Goal: Task Accomplishment & Management: Complete application form

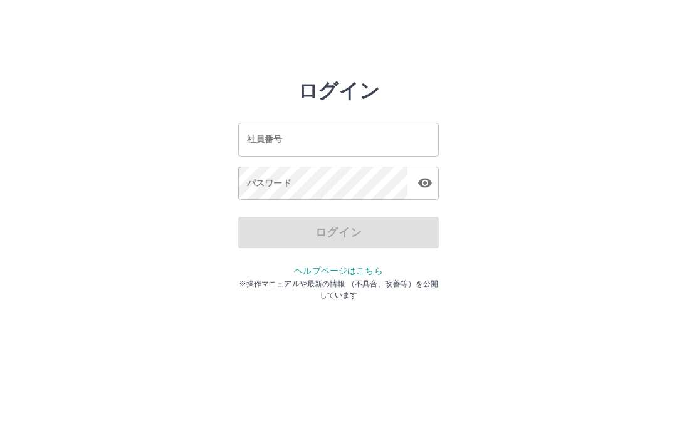
click at [303, 141] on input "社員番号" at bounding box center [338, 139] width 201 height 33
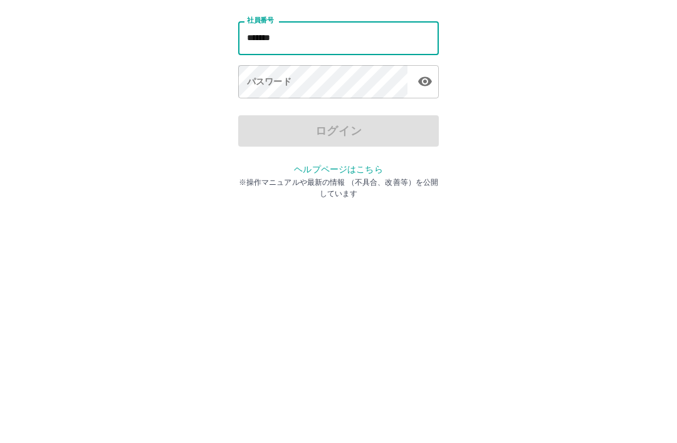
type input "*******"
click at [266, 167] on div "パスワード パスワード" at bounding box center [338, 184] width 201 height 35
click at [250, 167] on div "パスワード パスワード" at bounding box center [338, 184] width 201 height 35
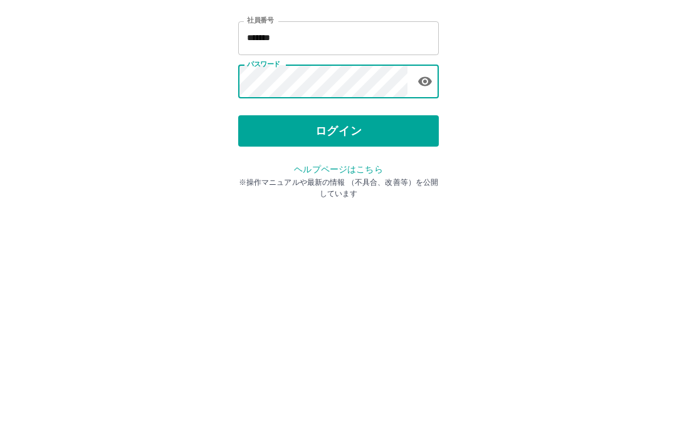
click at [340, 217] on button "ログイン" at bounding box center [338, 232] width 201 height 31
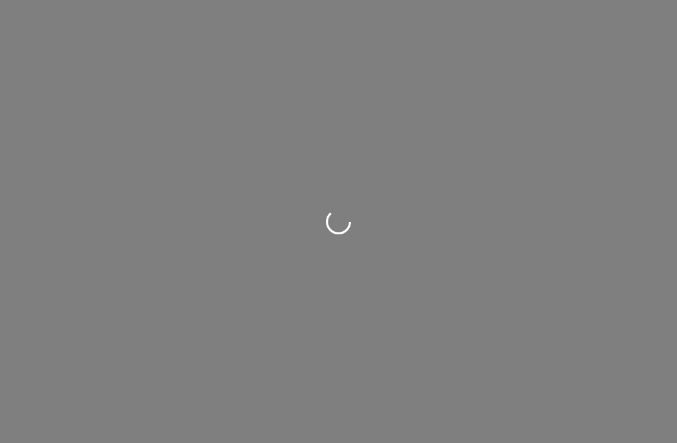
scroll to position [29, 0]
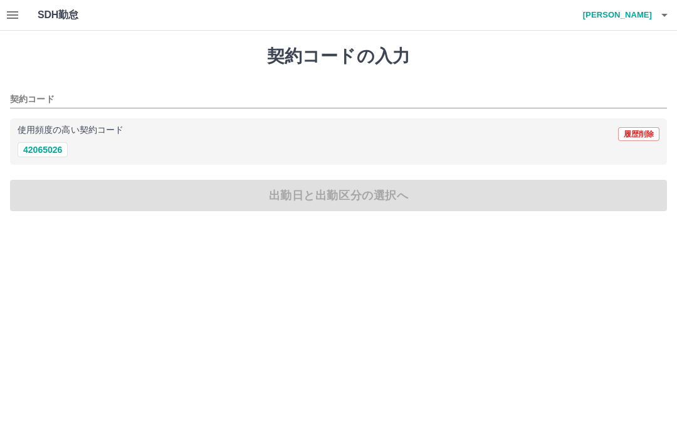
click at [636, 14] on h4 "[PERSON_NAME]" at bounding box center [614, 15] width 75 height 30
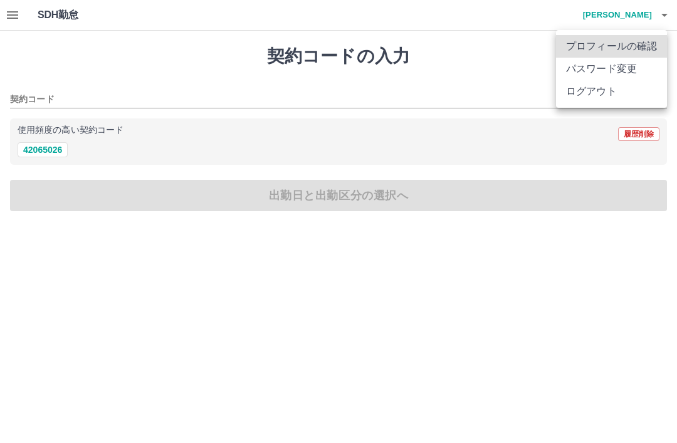
click at [366, 197] on div at bounding box center [338, 221] width 677 height 443
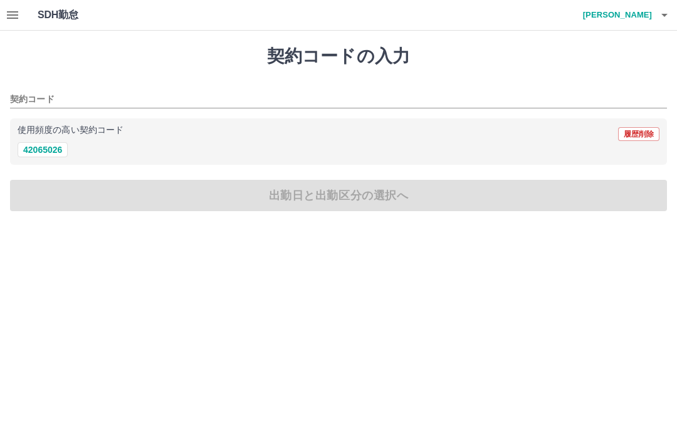
click at [60, 156] on button "42065026" at bounding box center [43, 149] width 50 height 15
type input "********"
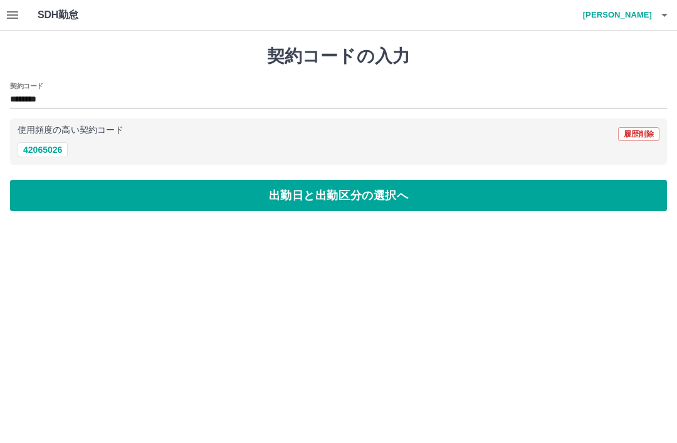
click at [326, 199] on button "出勤日と出勤区分の選択へ" at bounding box center [338, 195] width 657 height 31
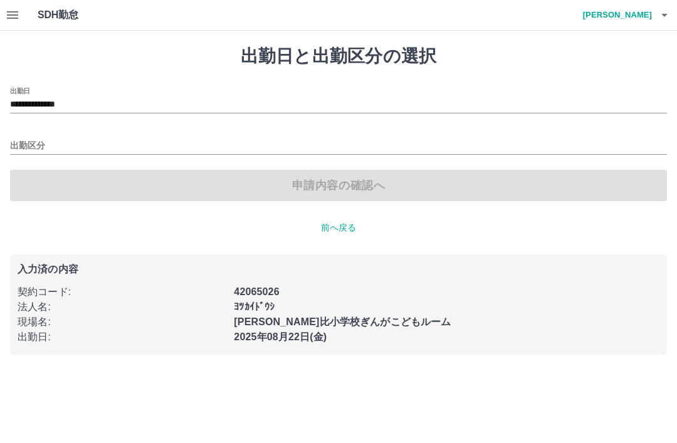
click at [575, 370] on html "**********" at bounding box center [338, 185] width 677 height 370
click at [330, 195] on div "申請内容の確認へ" at bounding box center [338, 185] width 657 height 31
click at [324, 186] on div "申請内容の確認へ" at bounding box center [338, 185] width 657 height 31
click at [633, 9] on h4 "清水　清子" at bounding box center [614, 15] width 75 height 30
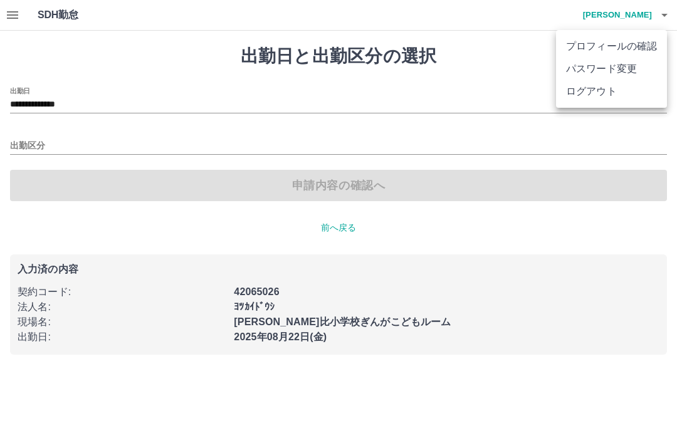
click at [44, 147] on div at bounding box center [338, 221] width 677 height 443
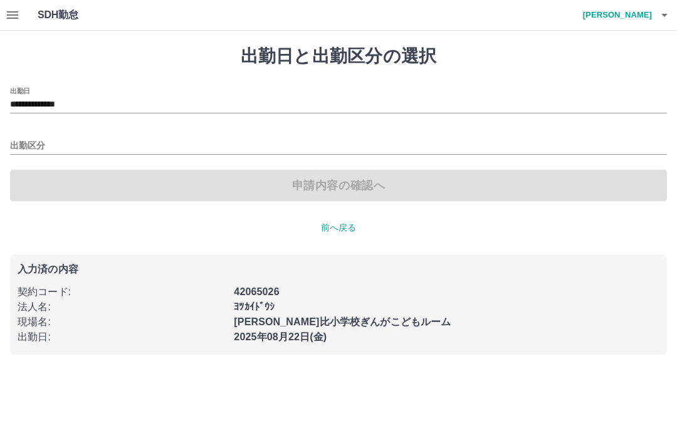
click at [339, 186] on div "申請内容の確認へ" at bounding box center [338, 185] width 657 height 31
click at [345, 233] on p "前へ戻る" at bounding box center [338, 227] width 657 height 13
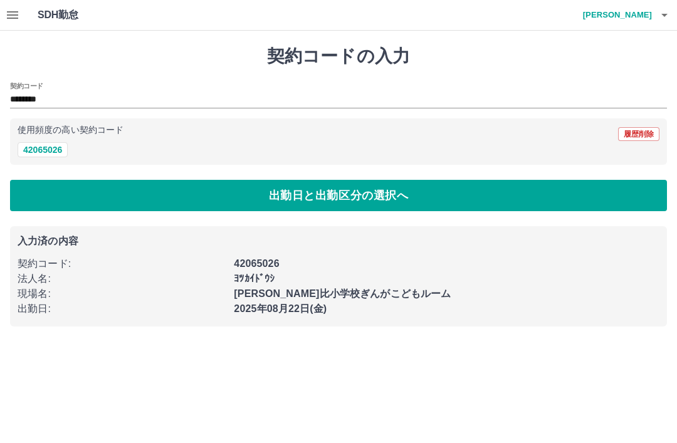
click at [349, 201] on button "出勤日と出勤区分の選択へ" at bounding box center [338, 195] width 657 height 31
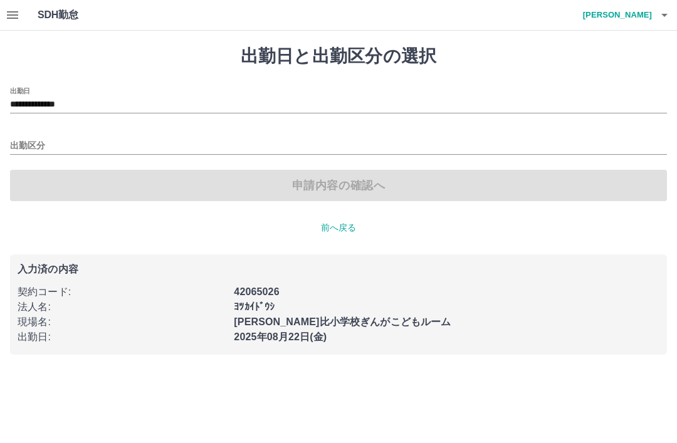
click at [38, 147] on input "出勤区分" at bounding box center [338, 147] width 657 height 16
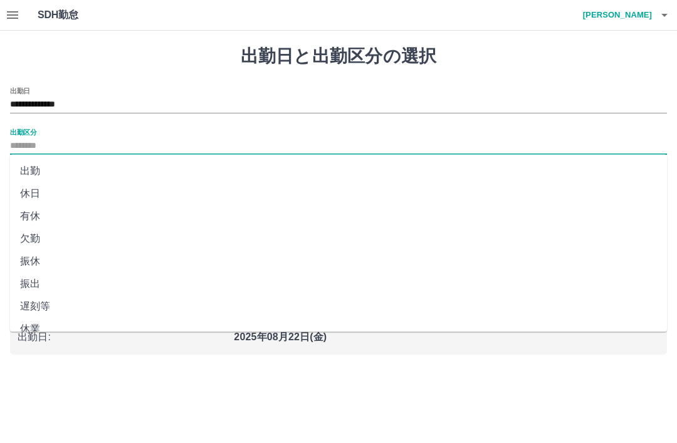
click at [45, 172] on li "出勤" at bounding box center [338, 171] width 657 height 23
type input "**"
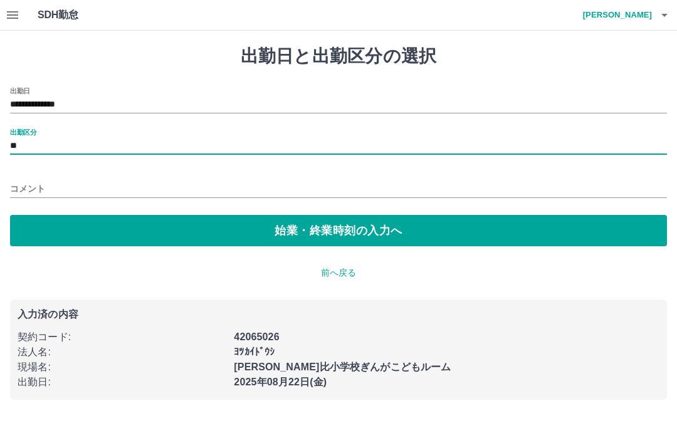
click at [334, 235] on button "始業・終業時刻の入力へ" at bounding box center [338, 230] width 657 height 31
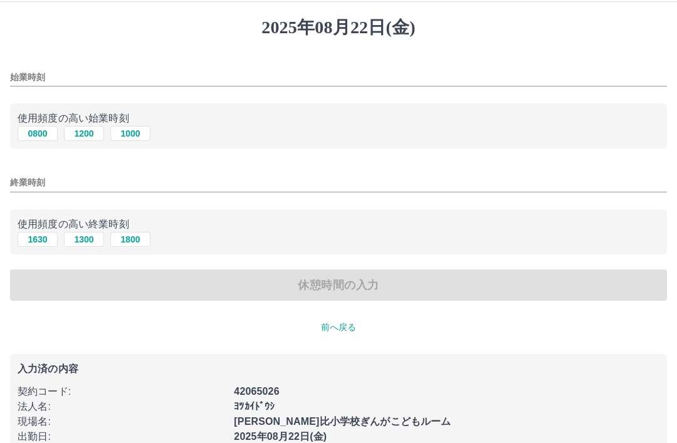
click at [26, 87] on input "始業時刻" at bounding box center [338, 77] width 657 height 18
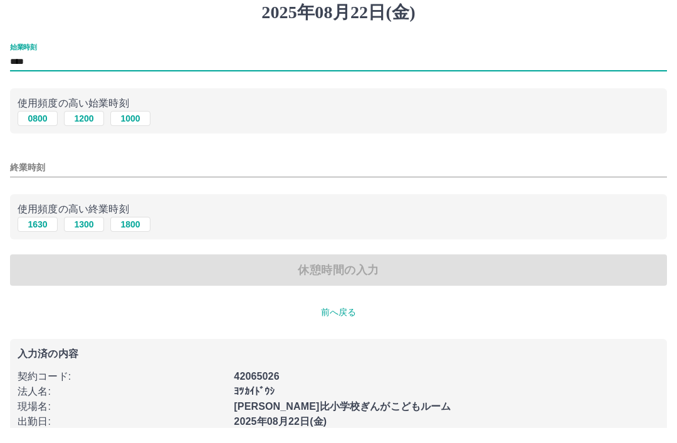
type input "****"
click at [33, 192] on input "終業時刻" at bounding box center [338, 183] width 657 height 18
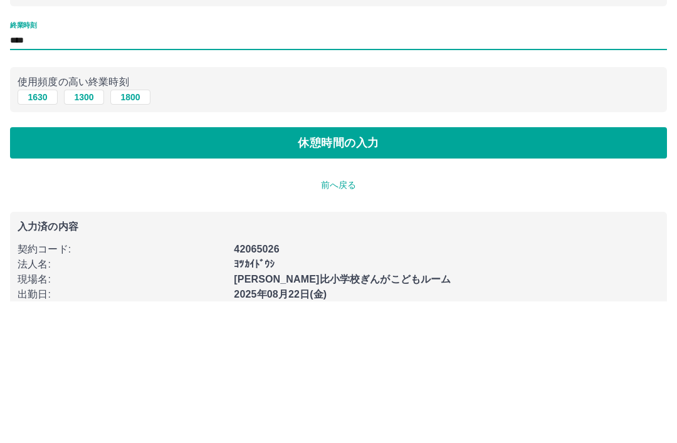
type input "****"
click at [352, 270] on button "休憩時間の入力" at bounding box center [338, 285] width 657 height 31
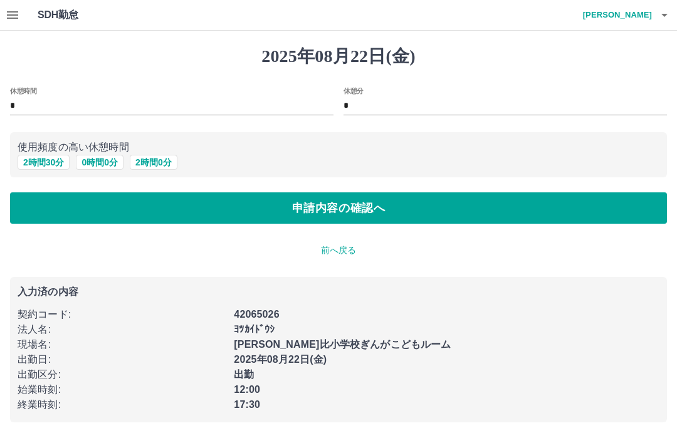
click at [337, 216] on button "申請内容の確認へ" at bounding box center [338, 207] width 657 height 31
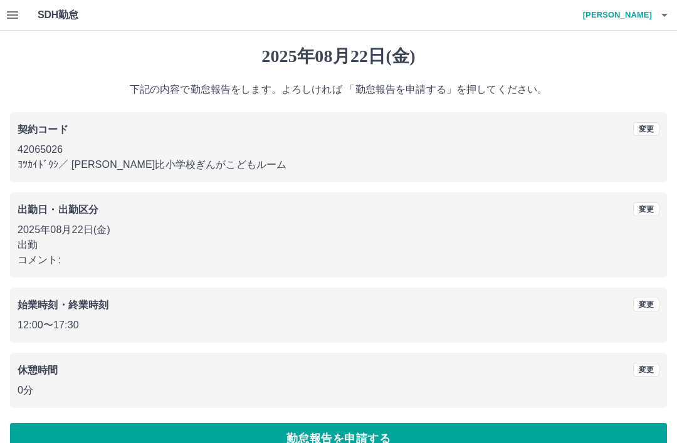
scroll to position [26, 0]
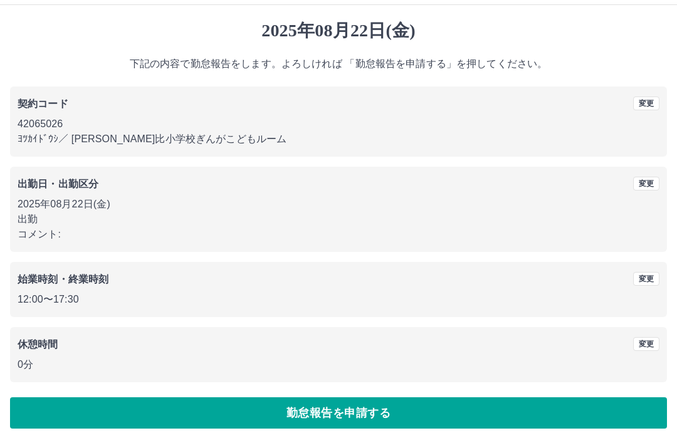
click at [350, 414] on button "勤怠報告を申請する" at bounding box center [338, 412] width 657 height 31
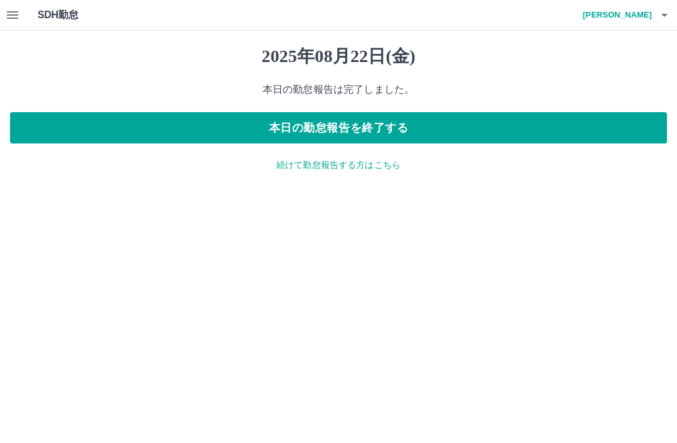
click at [349, 128] on button "本日の勤怠報告を終了する" at bounding box center [338, 127] width 657 height 31
